Goal: Task Accomplishment & Management: Use online tool/utility

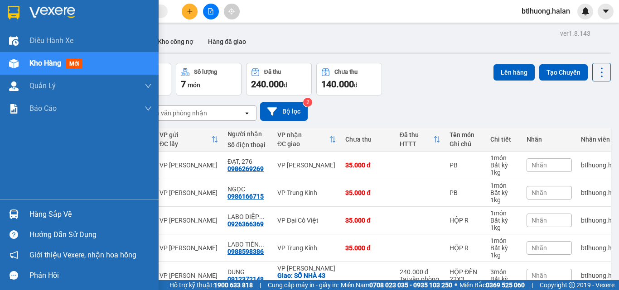
click at [18, 217] on img at bounding box center [14, 215] width 10 height 10
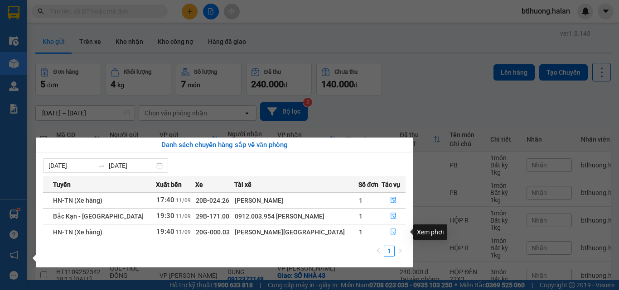
click at [394, 232] on icon "file-done" at bounding box center [393, 232] width 6 height 6
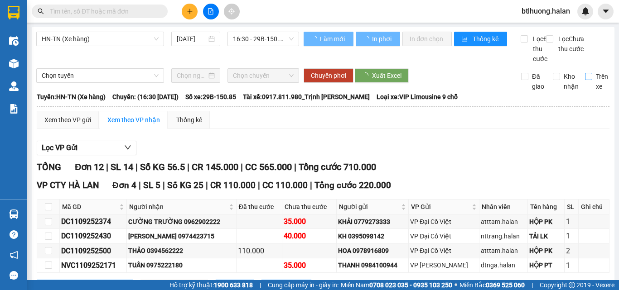
click at [585, 91] on label "Trên xe" at bounding box center [598, 82] width 27 height 20
click at [585, 80] on input "Trên xe" at bounding box center [588, 76] width 7 height 7
checkbox input "true"
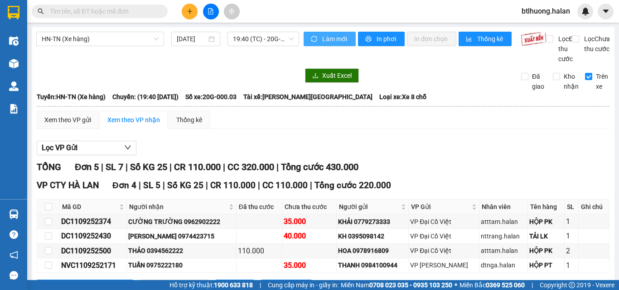
click at [318, 44] on button "Làm mới" at bounding box center [329, 39] width 52 height 14
click at [332, 35] on span "Làm mới" at bounding box center [335, 39] width 26 height 10
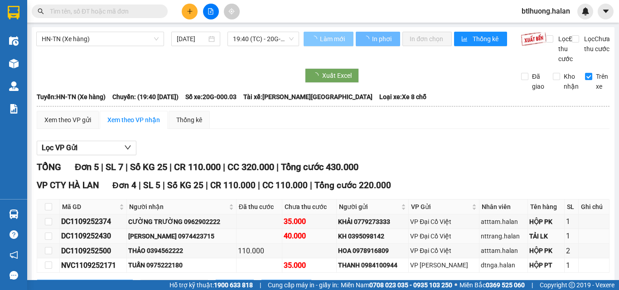
scroll to position [132, 0]
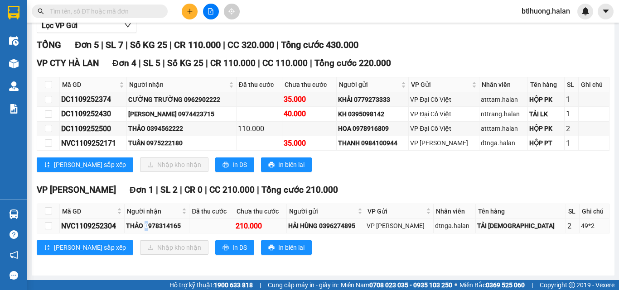
click at [157, 226] on div "THẢO 0978314165" at bounding box center [157, 226] width 62 height 10
click at [49, 224] on input "checkbox" at bounding box center [48, 225] width 7 height 7
checkbox input "true"
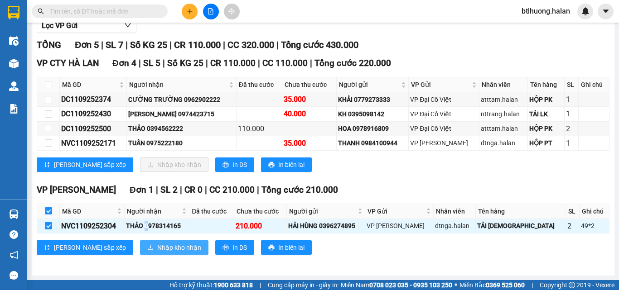
click at [157, 249] on span "Nhập kho nhận" at bounding box center [179, 248] width 44 height 10
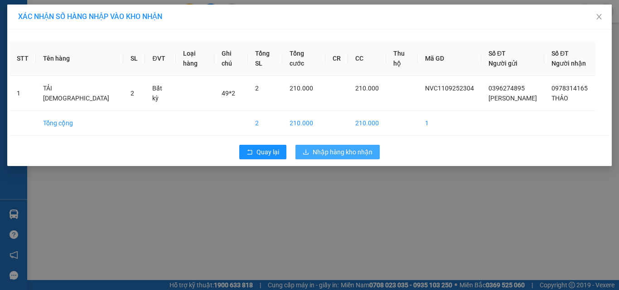
click at [339, 151] on span "Nhập hàng kho nhận" at bounding box center [342, 152] width 60 height 10
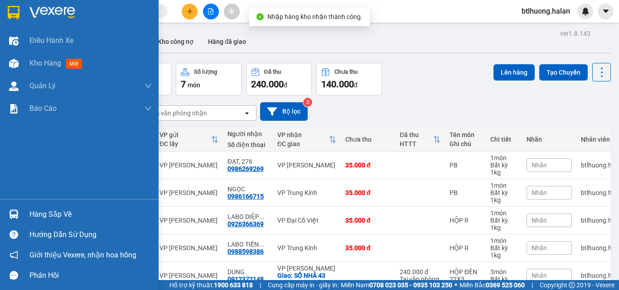
click at [10, 212] on img at bounding box center [14, 215] width 10 height 10
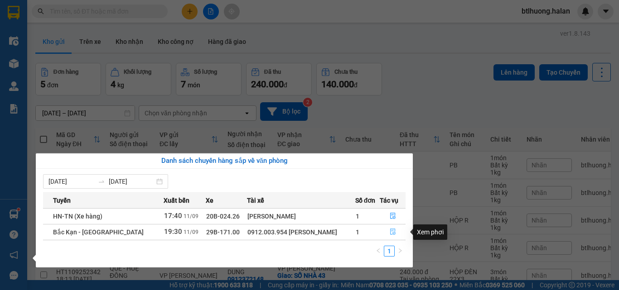
click at [392, 231] on icon "file-done" at bounding box center [392, 232] width 6 height 6
